Goal: Information Seeking & Learning: Learn about a topic

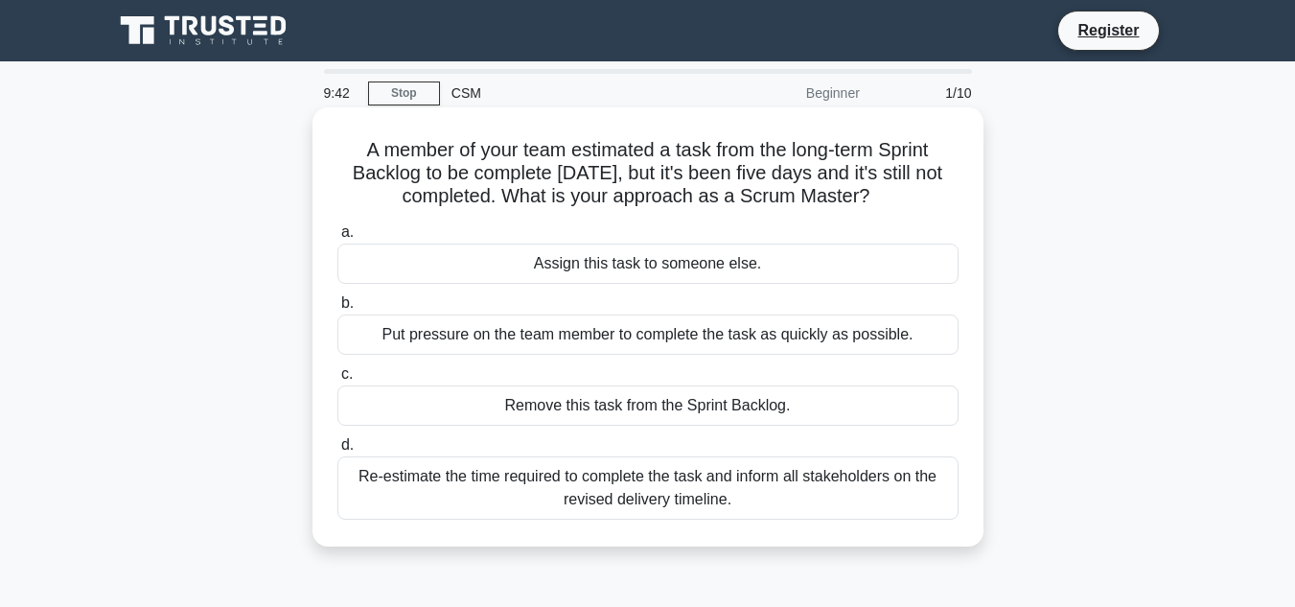
click at [712, 415] on div "Remove this task from the Sprint Backlog." at bounding box center [648, 405] width 621 height 40
click at [338, 381] on input "c. Remove this task from the Sprint Backlog." at bounding box center [338, 374] width 0 height 12
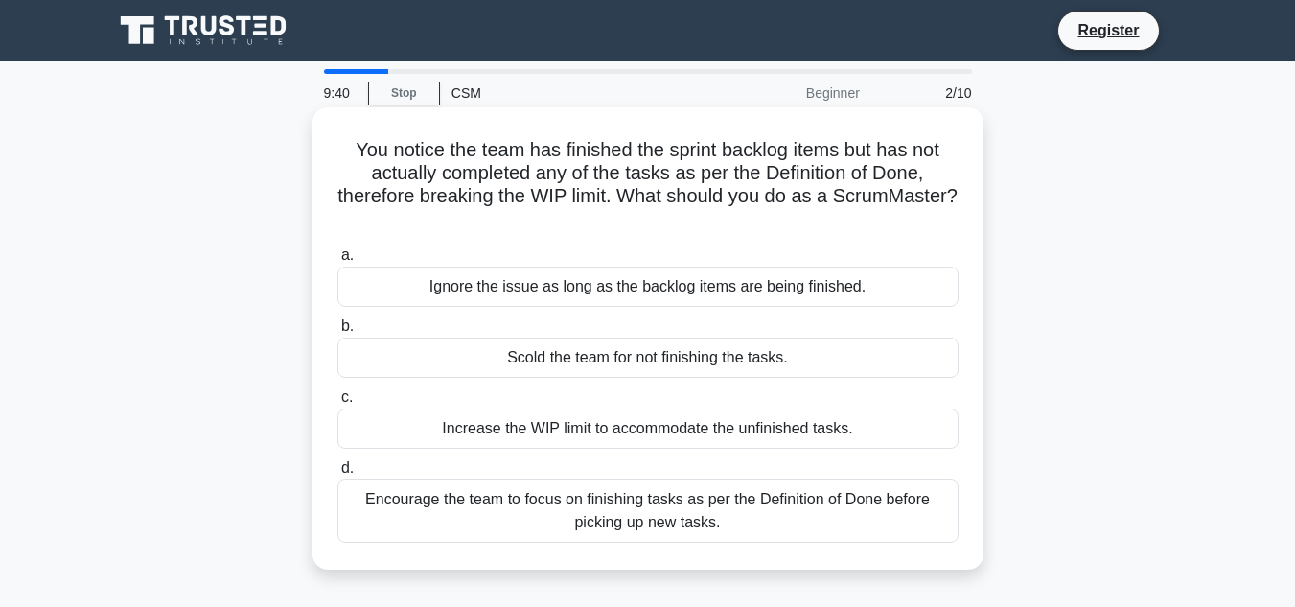
click at [738, 344] on div "Scold the team for not finishing the tasks." at bounding box center [648, 358] width 621 height 40
click at [338, 333] on input "b. Scold the team for not finishing the tasks." at bounding box center [338, 326] width 0 height 12
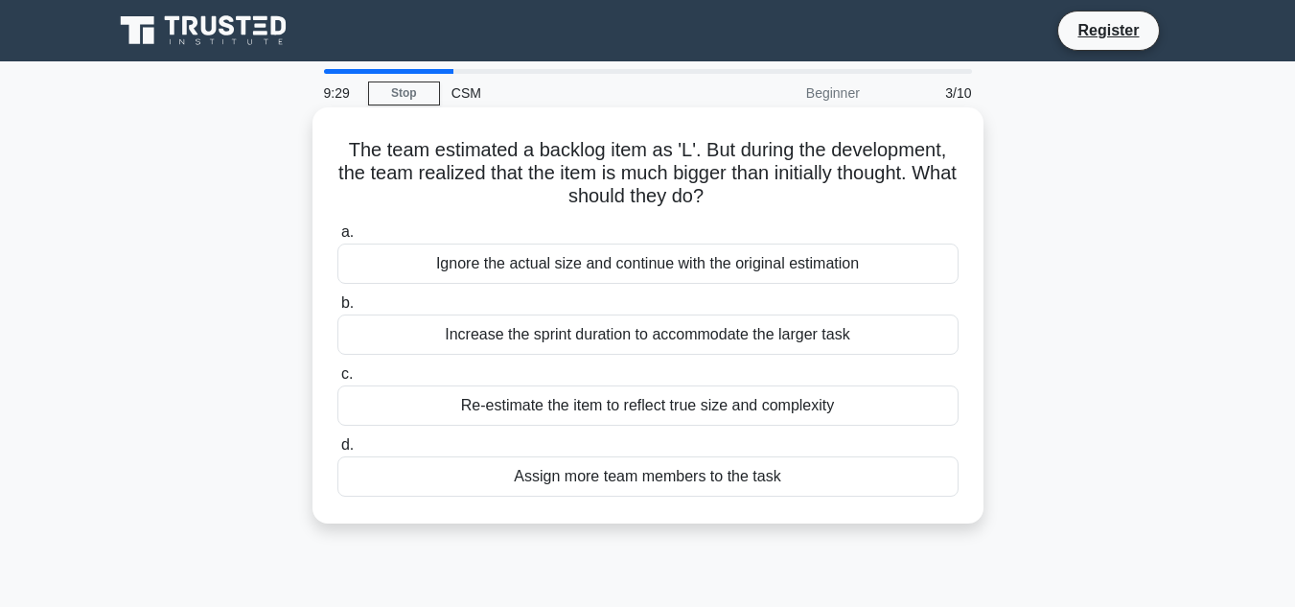
click at [639, 495] on div "Assign more team members to the task" at bounding box center [648, 476] width 621 height 40
click at [338, 452] on input "d. Assign more team members to the task" at bounding box center [338, 445] width 0 height 12
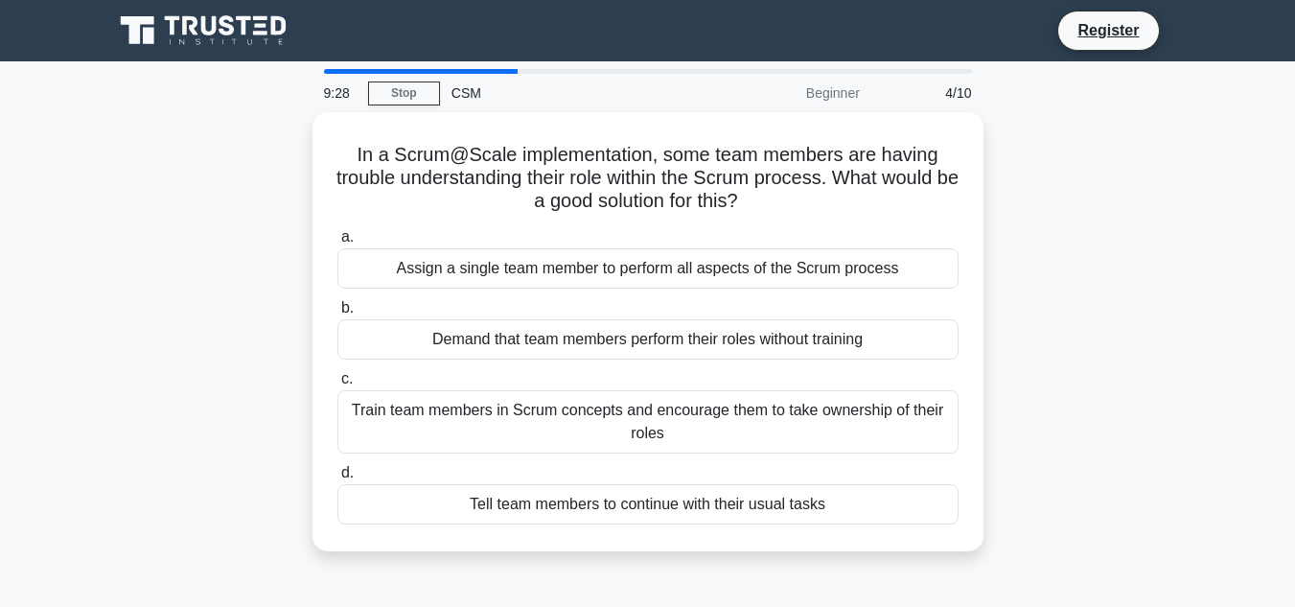
click at [639, 495] on div "Tell team members to continue with their usual tasks" at bounding box center [648, 504] width 621 height 40
click at [338, 479] on input "d. Tell team members to continue with their usual tasks" at bounding box center [338, 473] width 0 height 12
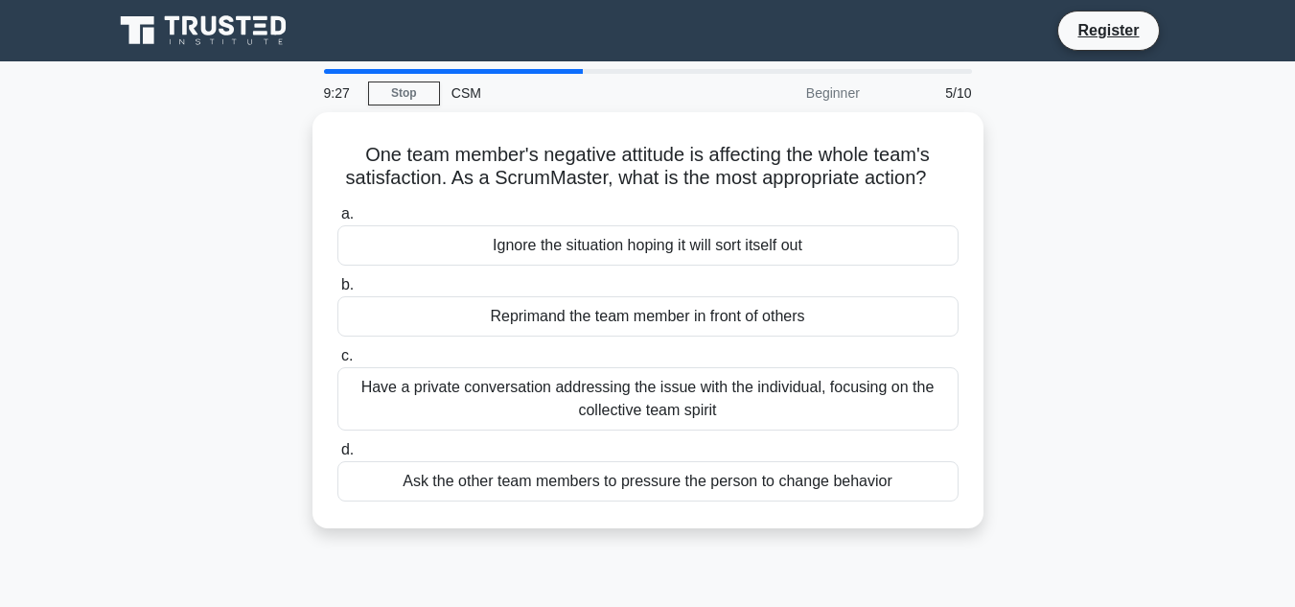
click at [639, 495] on div "Ask the other team members to pressure the person to change behavior" at bounding box center [648, 481] width 621 height 40
click at [338, 456] on input "d. Ask the other team members to pressure the person to change behavior" at bounding box center [338, 450] width 0 height 12
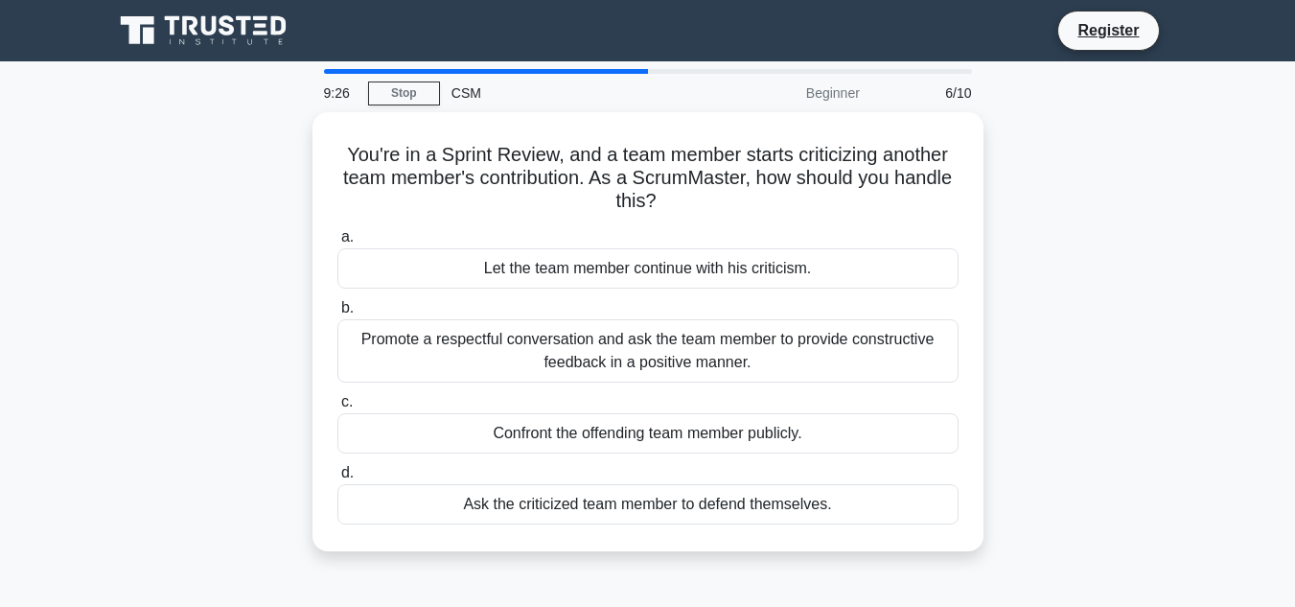
click at [639, 495] on div "Ask the criticized team member to defend themselves." at bounding box center [648, 504] width 621 height 40
click at [338, 479] on input "d. Ask the criticized team member to defend themselves." at bounding box center [338, 473] width 0 height 12
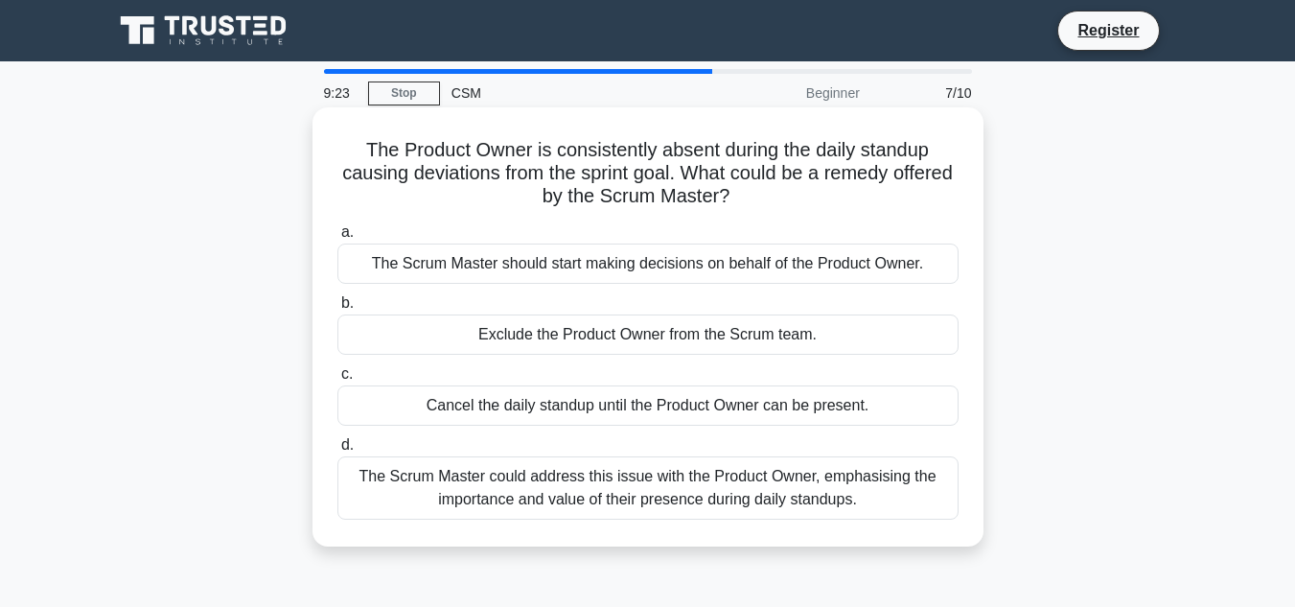
click at [723, 346] on div "Exclude the Product Owner from the Scrum team." at bounding box center [648, 335] width 621 height 40
click at [338, 310] on input "b. Exclude the Product Owner from the Scrum team." at bounding box center [338, 303] width 0 height 12
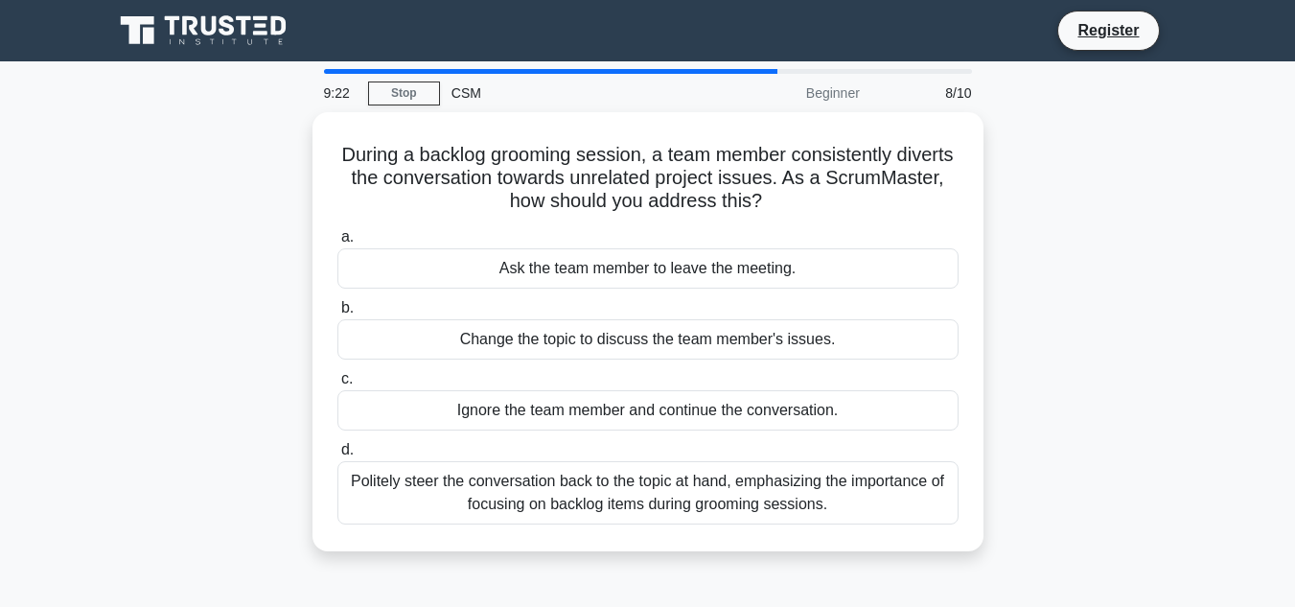
click at [723, 346] on div "Change the topic to discuss the team member's issues." at bounding box center [648, 339] width 621 height 40
click at [338, 315] on input "b. Change the topic to discuss the team member's issues." at bounding box center [338, 308] width 0 height 12
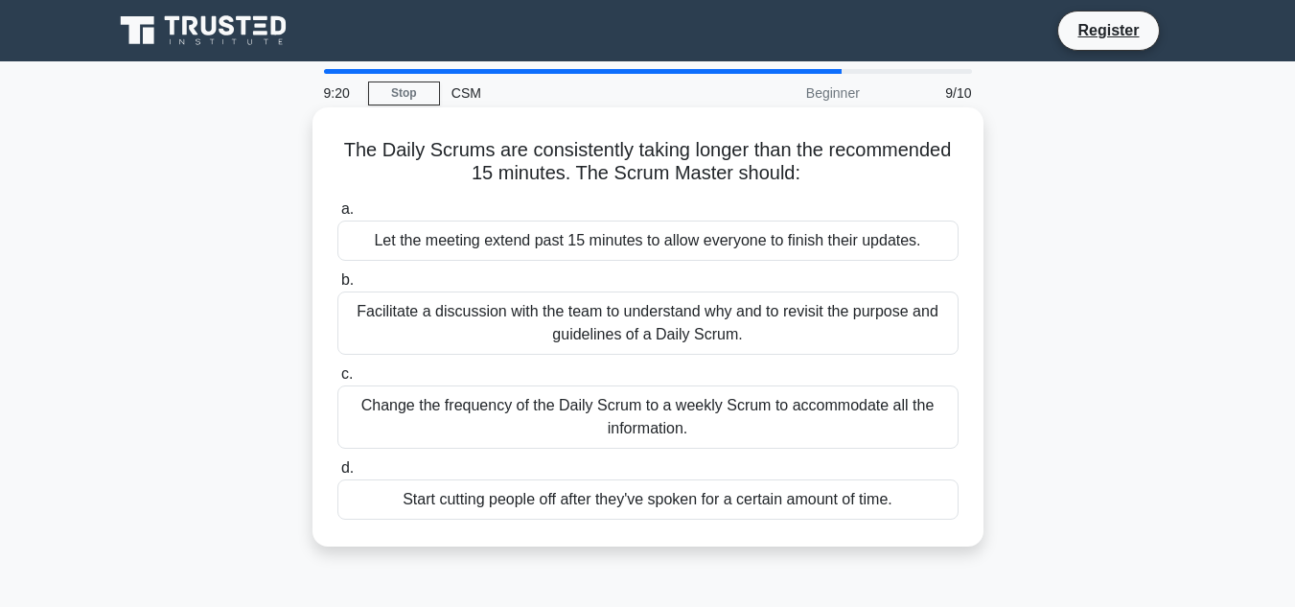
click at [765, 214] on label "a. Let the meeting extend past 15 minutes to allow everyone to finish their upd…" at bounding box center [648, 229] width 621 height 63
click at [338, 214] on input "a. Let the meeting extend past 15 minutes to allow everyone to finish their upd…" at bounding box center [338, 209] width 0 height 12
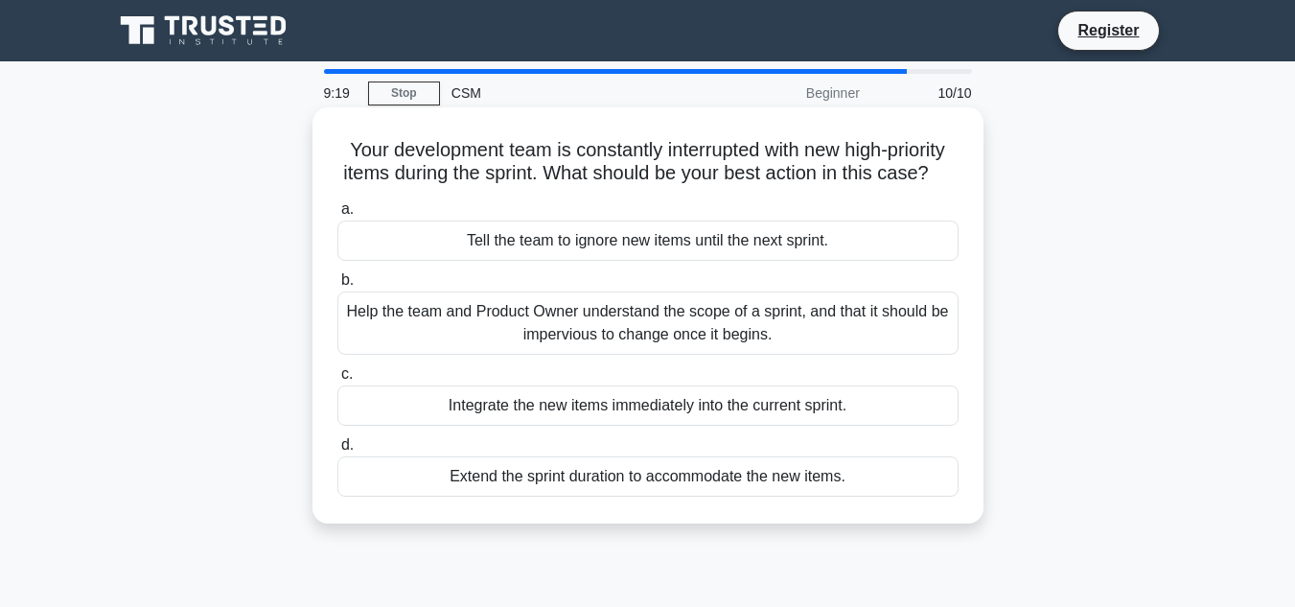
click at [746, 261] on div "Tell the team to ignore new items until the next sprint." at bounding box center [648, 241] width 621 height 40
click at [338, 216] on input "a. Tell the team to ignore new items until the next sprint." at bounding box center [338, 209] width 0 height 12
